Goal: Task Accomplishment & Management: Complete application form

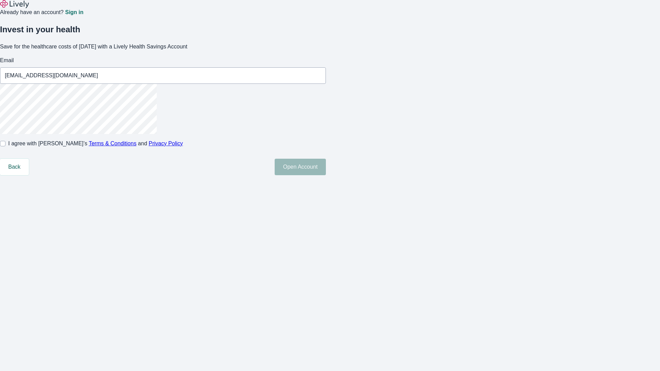
click at [5, 146] on input "I agree with Lively’s Terms & Conditions and Privacy Policy" at bounding box center [2, 143] width 5 height 5
checkbox input "true"
click at [326, 175] on button "Open Account" at bounding box center [300, 167] width 51 height 16
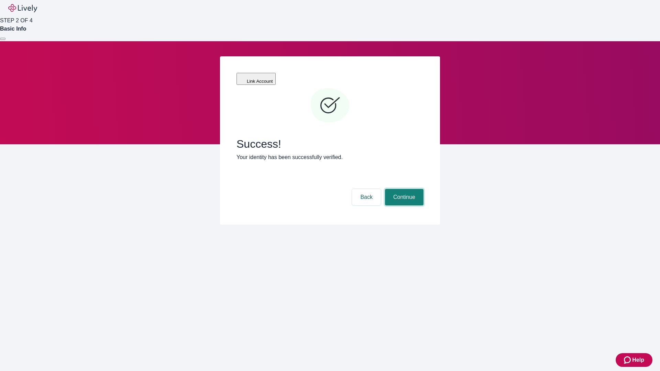
click at [403, 189] on button "Continue" at bounding box center [404, 197] width 38 height 16
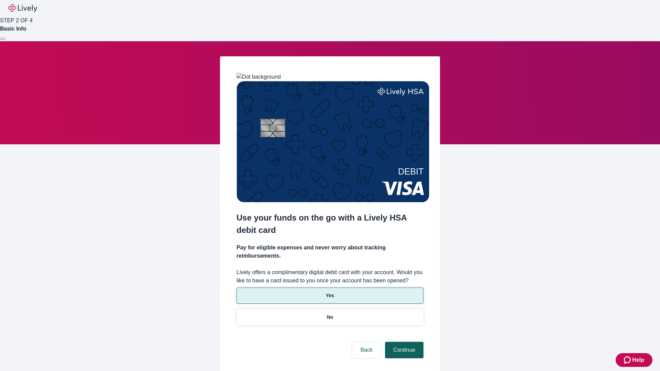
click at [330, 314] on p "No" at bounding box center [330, 317] width 7 height 7
click at [403, 342] on button "Continue" at bounding box center [404, 350] width 38 height 16
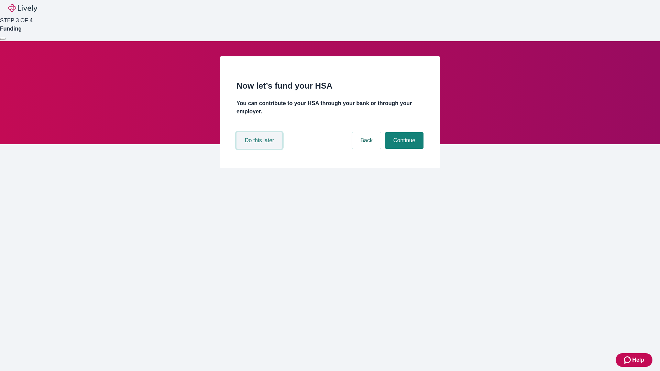
click at [260, 149] on button "Do this later" at bounding box center [259, 140] width 46 height 16
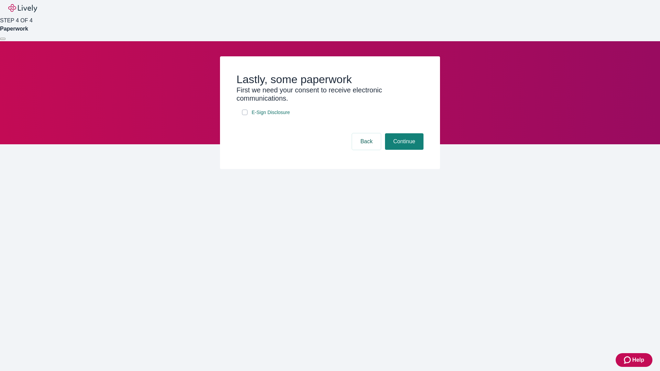
click at [245, 115] on input "E-Sign Disclosure" at bounding box center [244, 112] width 5 height 5
checkbox input "true"
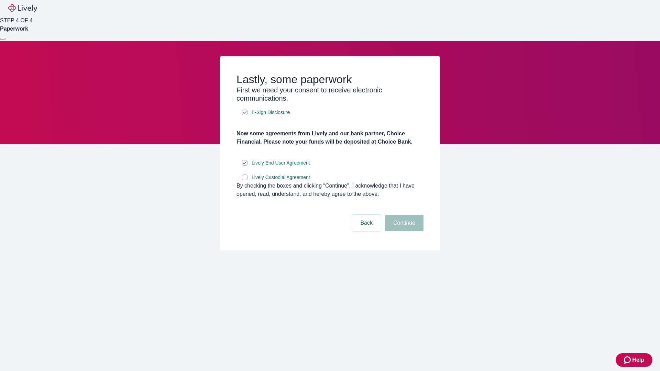
click at [245, 180] on input "Lively Custodial Agreement" at bounding box center [244, 177] width 5 height 5
checkbox input "true"
click at [403, 231] on button "Continue" at bounding box center [404, 223] width 38 height 16
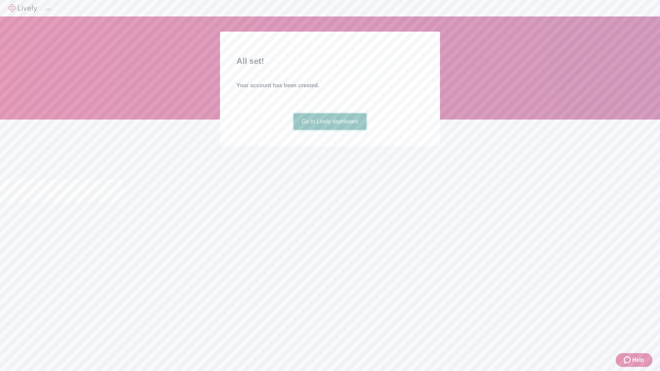
click at [330, 130] on link "Go to Lively dashboard" at bounding box center [330, 121] width 73 height 16
